Goal: Check status

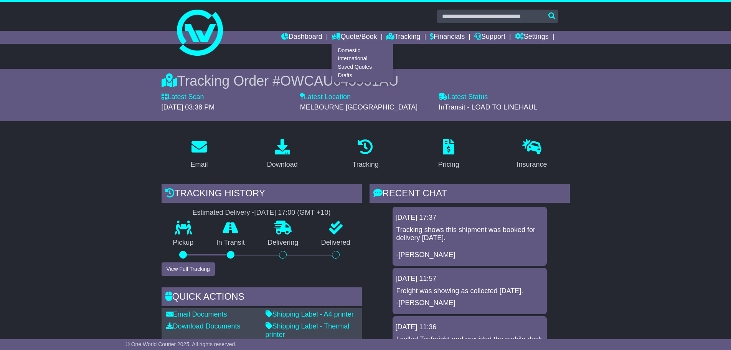
scroll to position [115, 0]
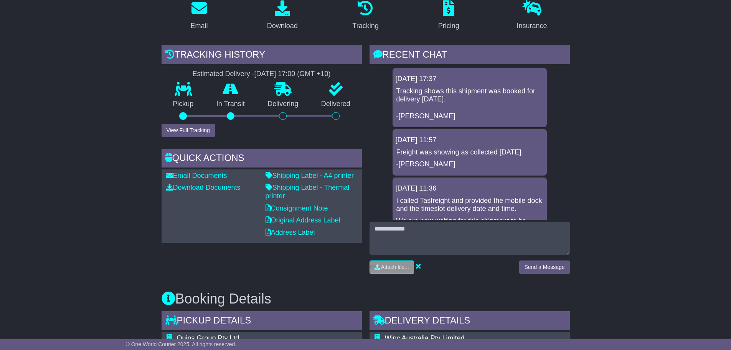
scroll to position [153, 0]
